Goal: Check status: Check status

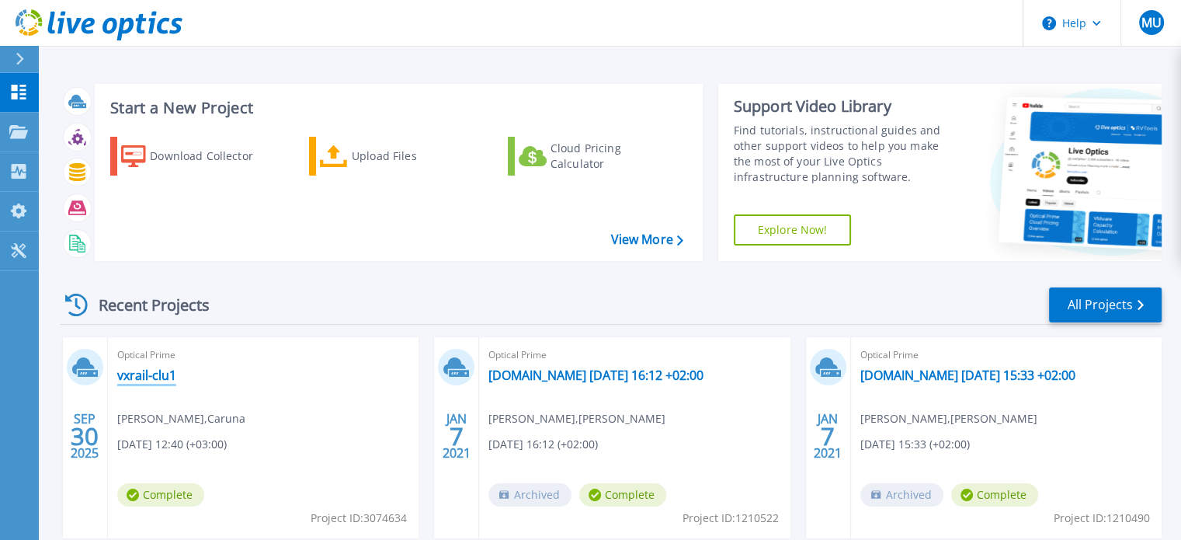
click at [146, 370] on link "vxrail-clu1" at bounding box center [146, 375] width 59 height 16
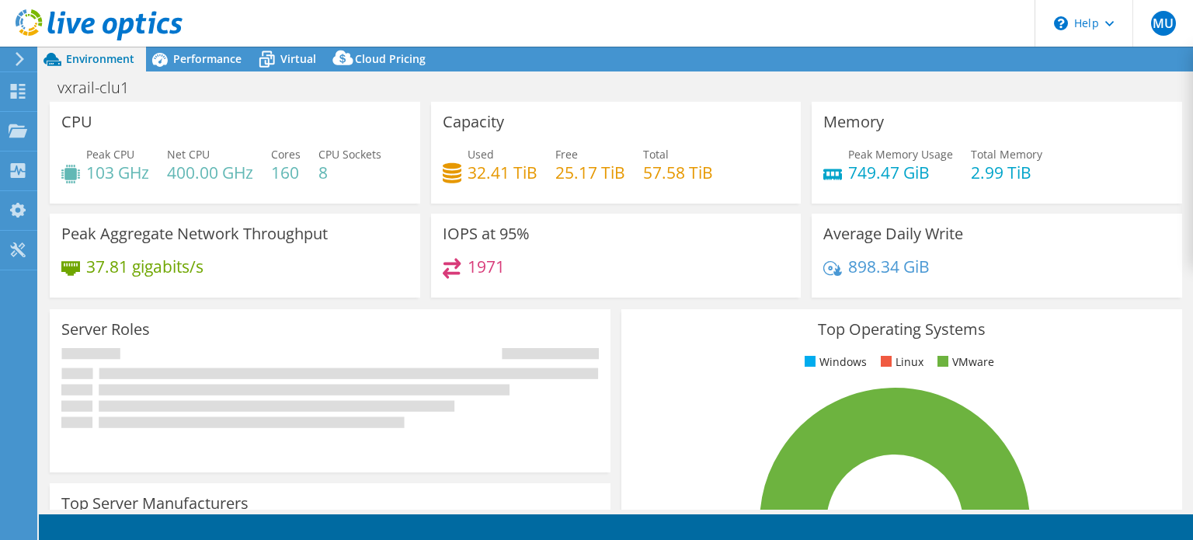
select select "USD"
